Goal: Obtain resource: Download file/media

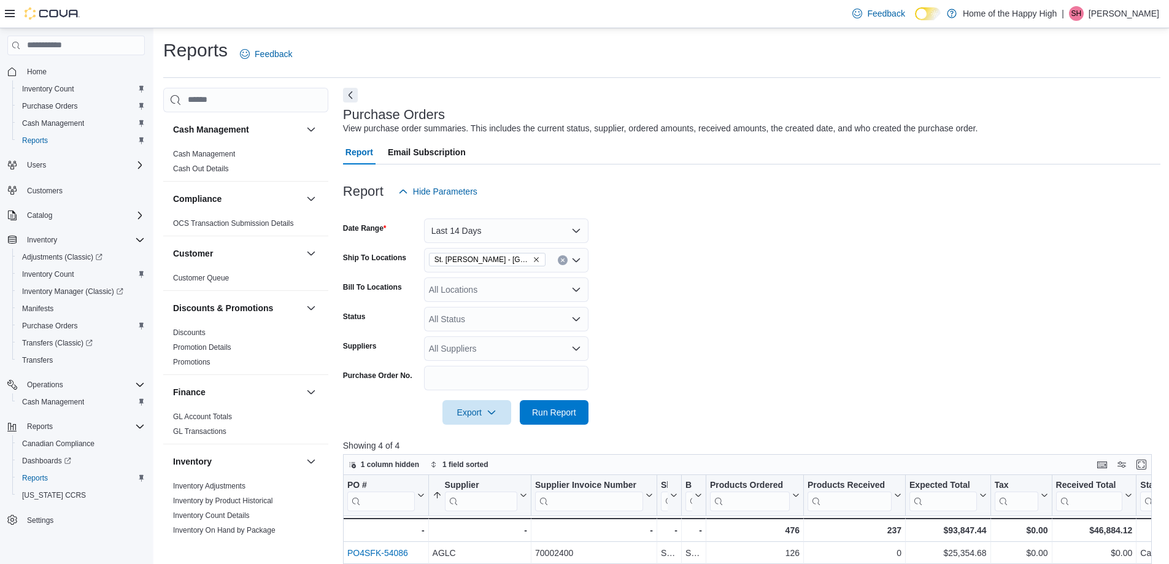
scroll to position [326, 0]
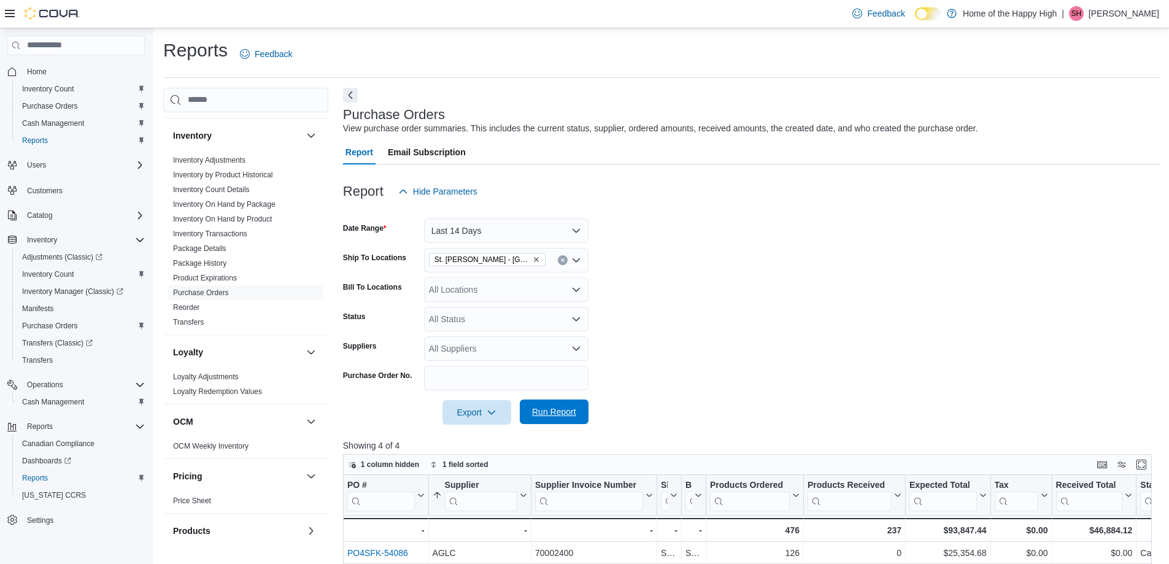
click at [568, 423] on span "Run Report" at bounding box center [554, 411] width 54 height 25
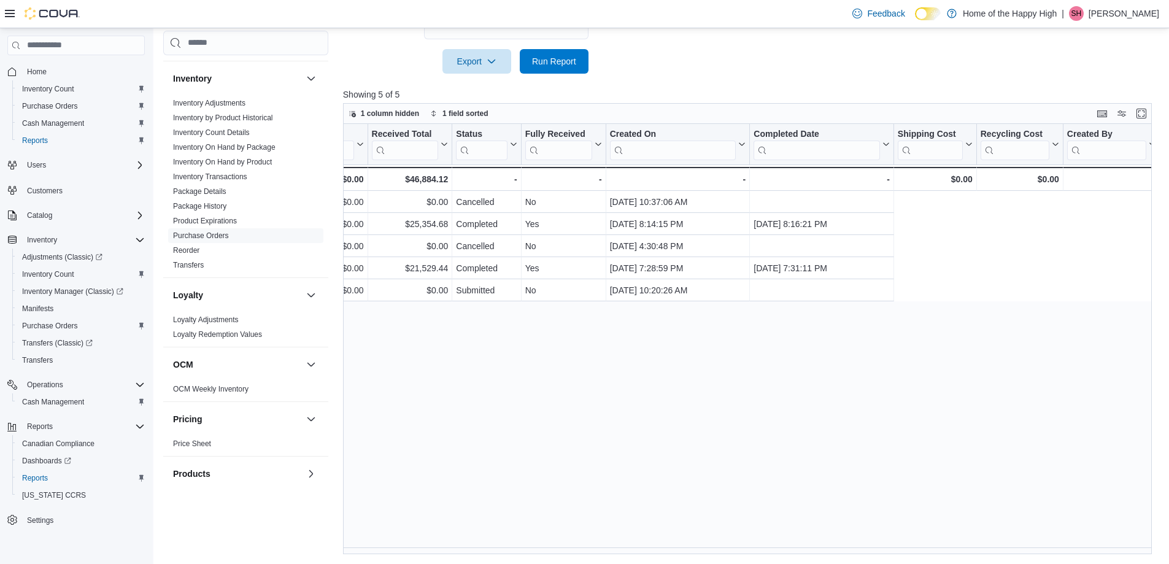
scroll to position [0, 0]
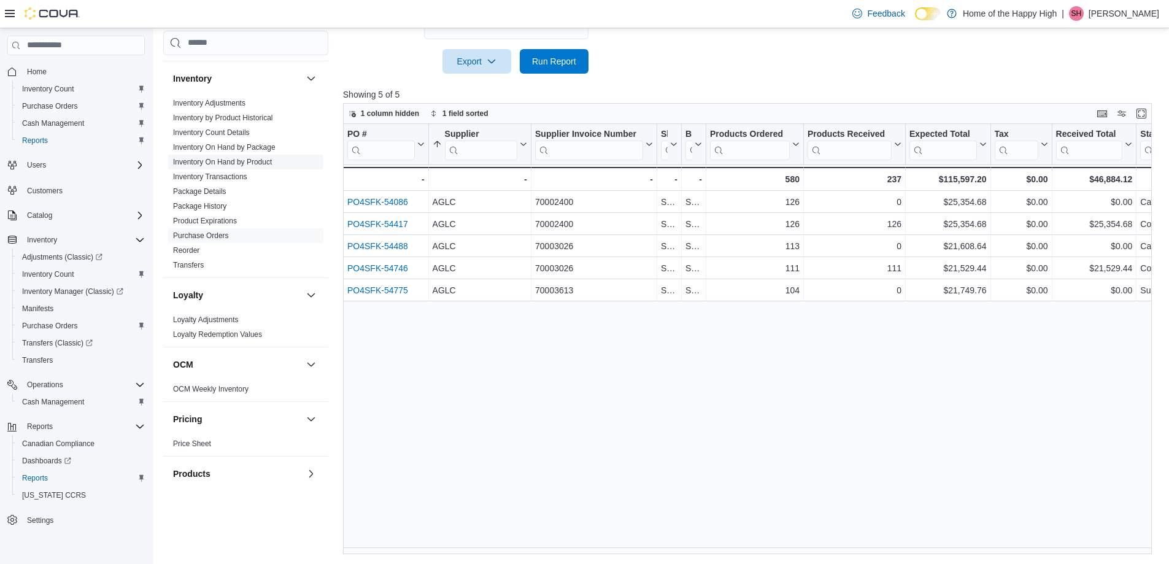
click at [252, 166] on span "Inventory On Hand by Product" at bounding box center [222, 162] width 99 height 10
click at [241, 165] on link "Inventory On Hand by Product" at bounding box center [222, 162] width 99 height 9
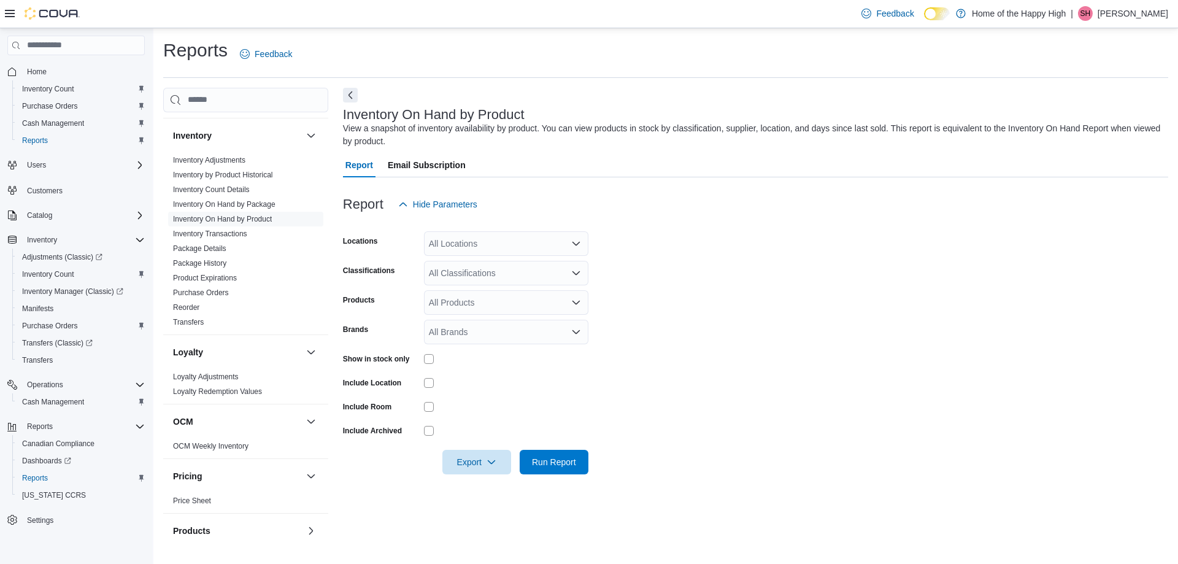
click at [517, 245] on div "All Locations" at bounding box center [506, 243] width 164 height 25
type input "*****"
click at [510, 259] on span "St. [PERSON_NAME] - [GEOGRAPHIC_DATA] - Fire & Flower" at bounding box center [594, 264] width 239 height 12
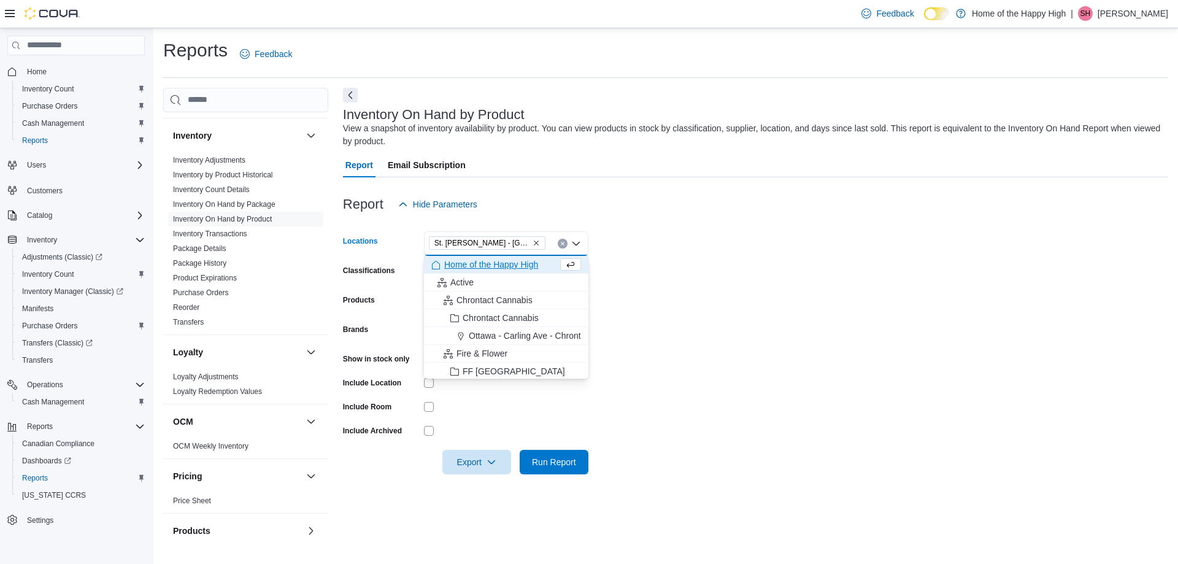
click at [639, 275] on form "Locations [GEOGRAPHIC_DATA][PERSON_NAME] - Fire & Flower Combo box. Selected. […" at bounding box center [755, 346] width 825 height 258
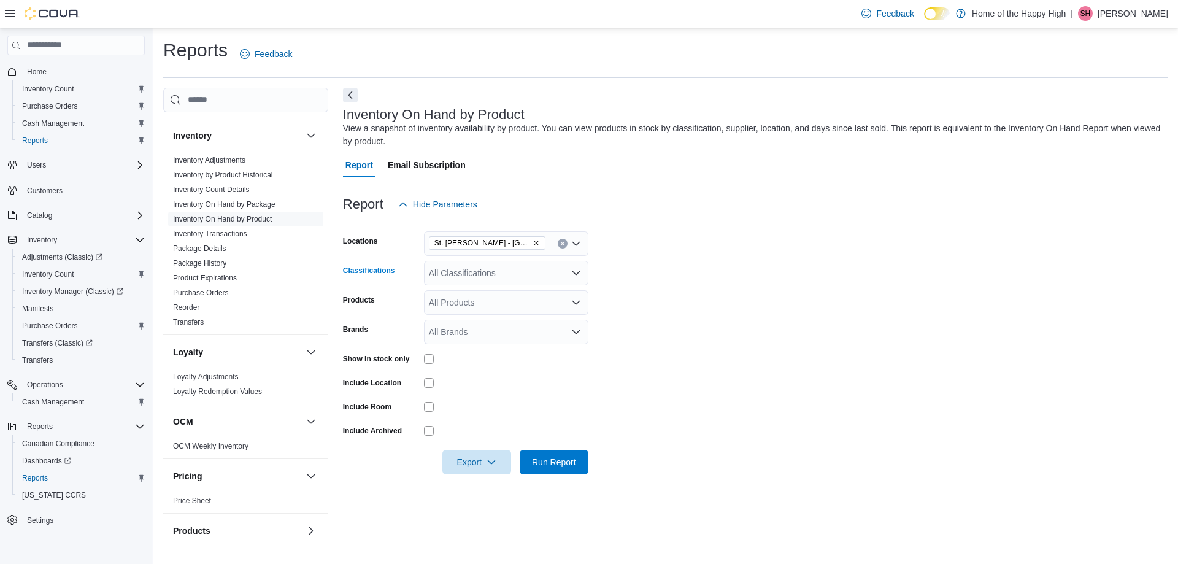
click at [466, 272] on div "All Classifications" at bounding box center [506, 273] width 164 height 25
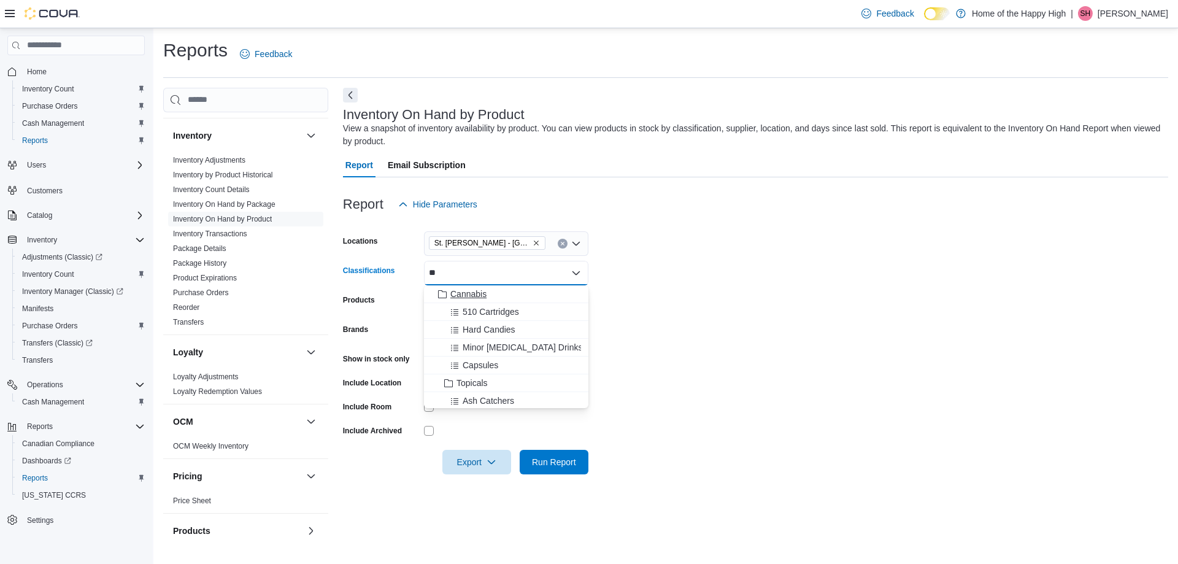
type input "**"
click at [475, 291] on span "Cannabis" at bounding box center [468, 294] width 36 height 12
click at [615, 290] on form "Locations [GEOGRAPHIC_DATA][PERSON_NAME] - Fire & Flower Classifications Cannab…" at bounding box center [755, 346] width 825 height 258
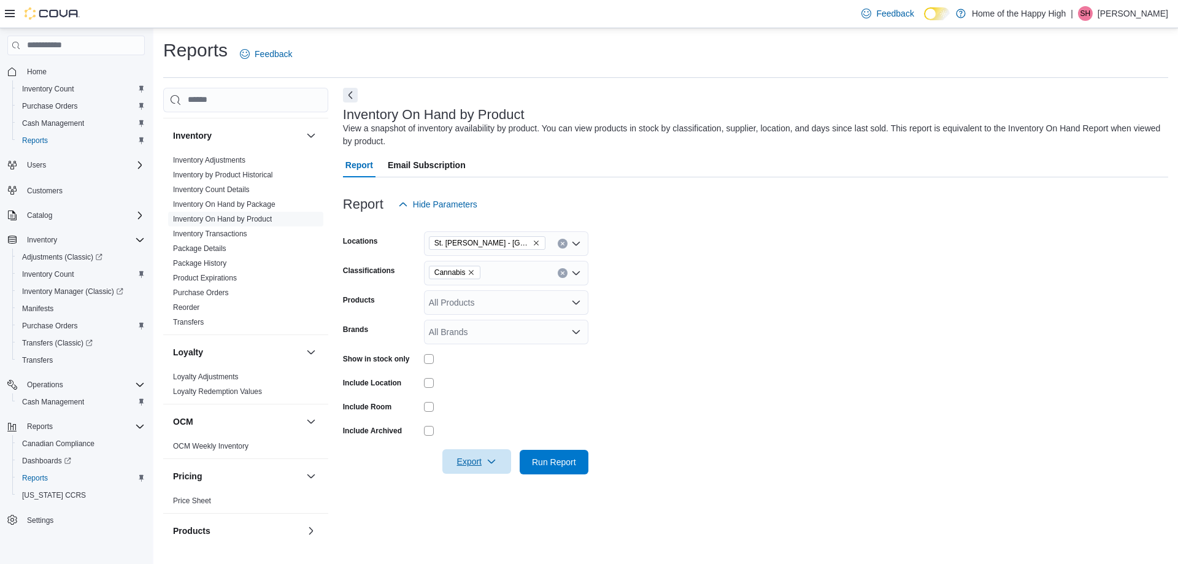
click at [453, 456] on span "Export" at bounding box center [477, 461] width 54 height 25
click at [468, 486] on span "Export to Excel" at bounding box center [478, 487] width 55 height 10
